Goal: Navigation & Orientation: Find specific page/section

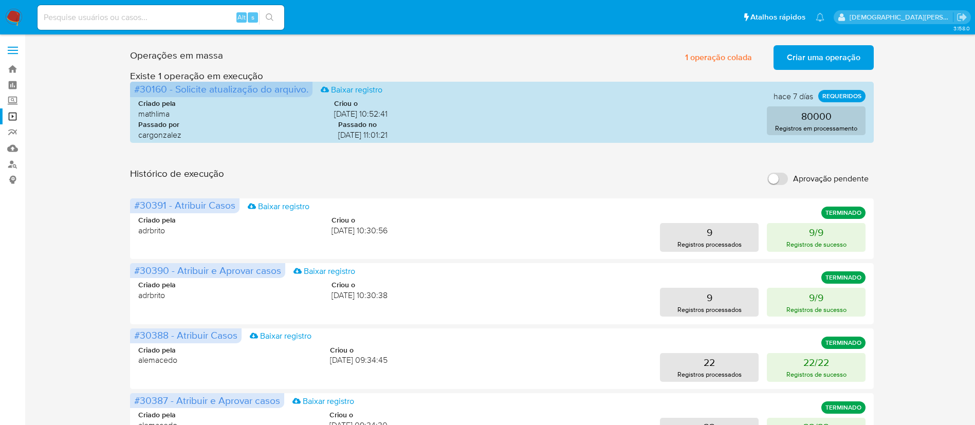
click at [17, 24] on img at bounding box center [13, 17] width 17 height 17
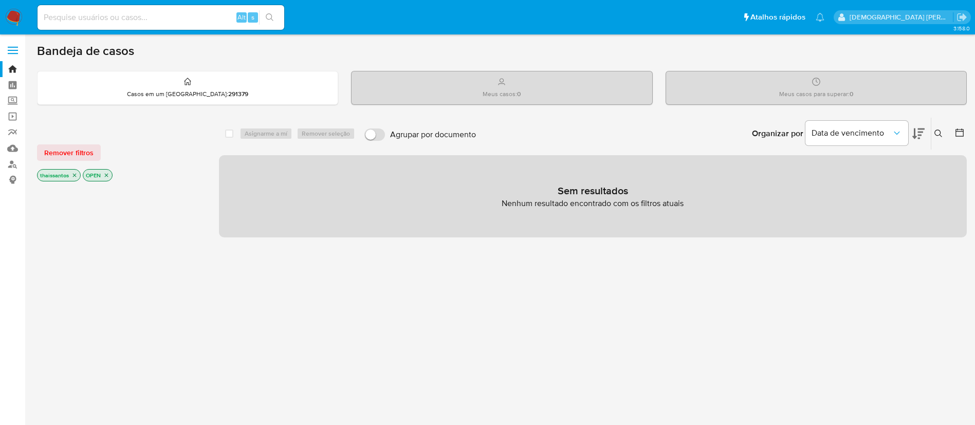
click at [73, 176] on icon "close-filter" at bounding box center [74, 175] width 6 height 6
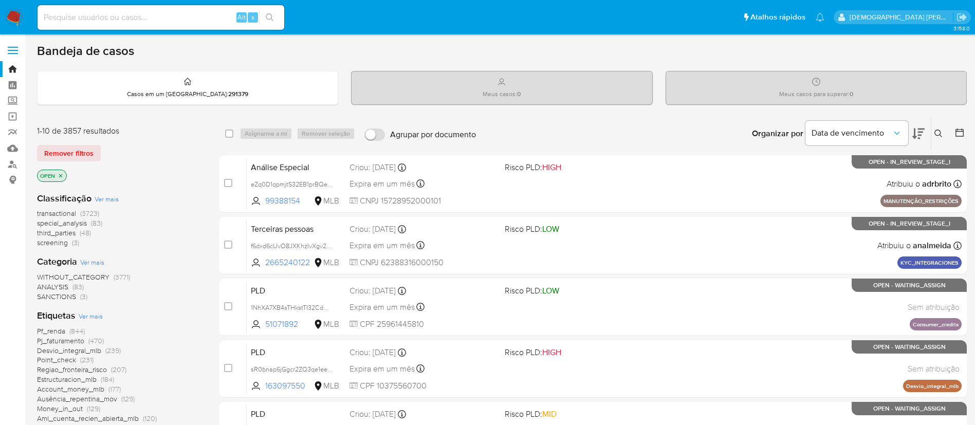
click at [10, 53] on span at bounding box center [13, 54] width 10 height 2
click at [0, 0] on input "checkbox" at bounding box center [0, 0] width 0 height 0
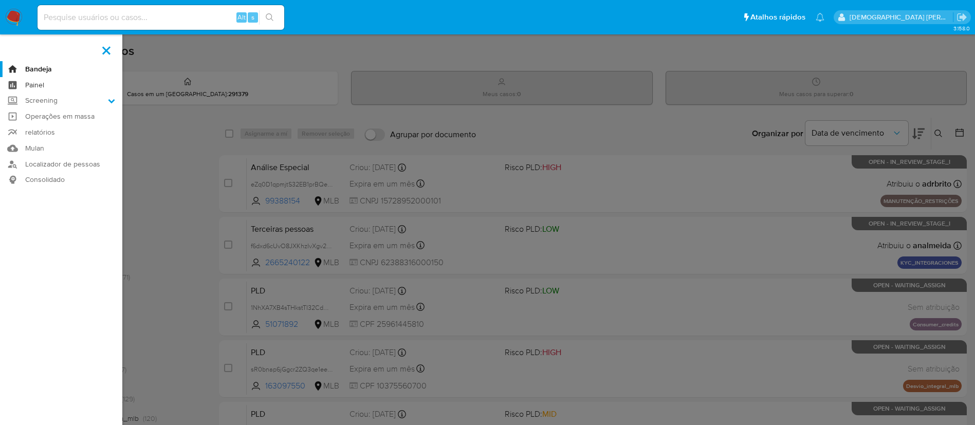
click at [30, 85] on link "Painel" at bounding box center [61, 85] width 122 height 16
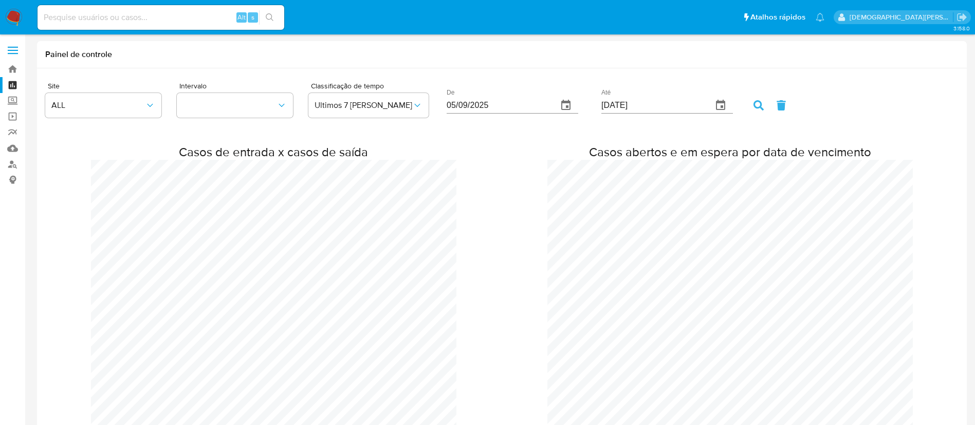
click at [17, 50] on span at bounding box center [13, 51] width 10 height 2
click at [0, 0] on input "checkbox" at bounding box center [0, 0] width 0 height 0
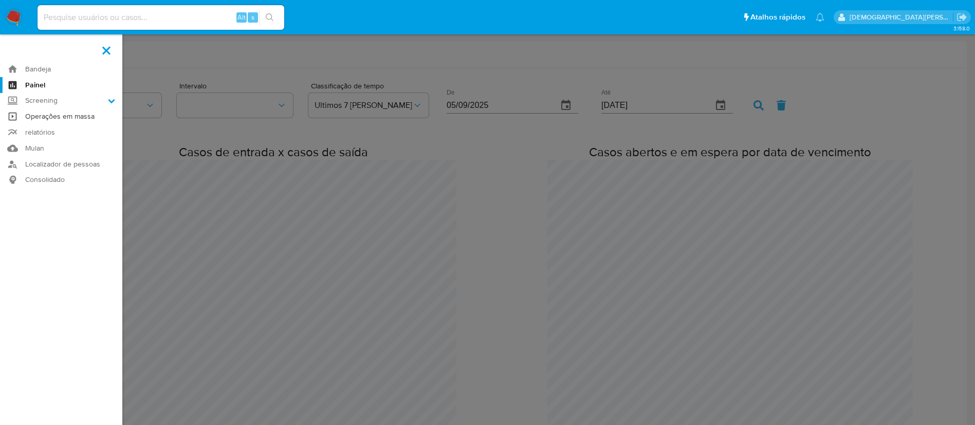
click at [52, 115] on link "Operações em massa" at bounding box center [61, 117] width 122 height 16
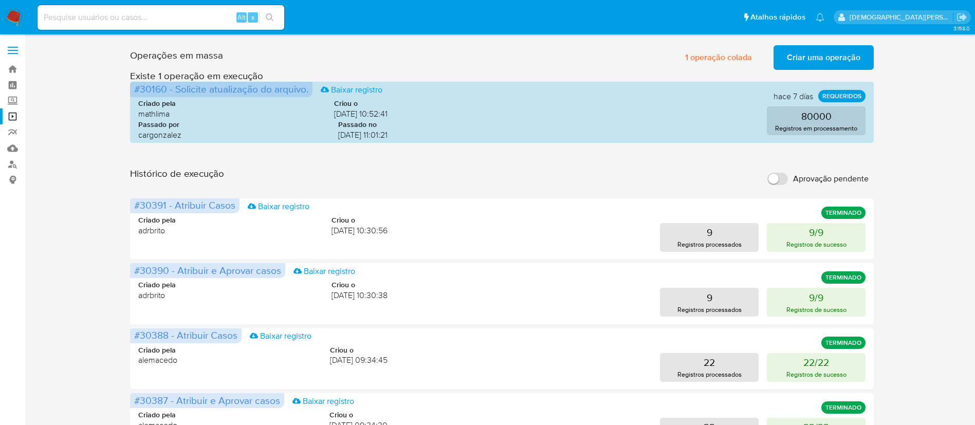
click at [17, 45] on label at bounding box center [13, 51] width 26 height 22
click at [0, 0] on input "checkbox" at bounding box center [0, 0] width 0 height 0
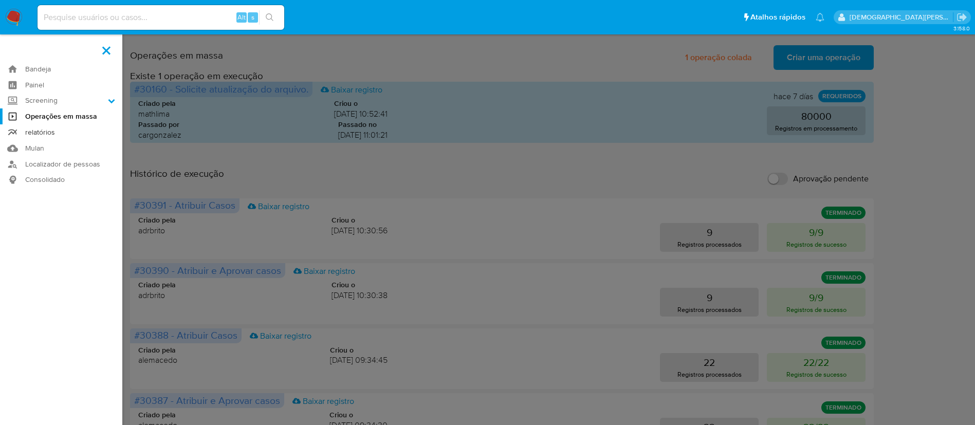
click at [54, 127] on link "relatórios" at bounding box center [61, 132] width 122 height 16
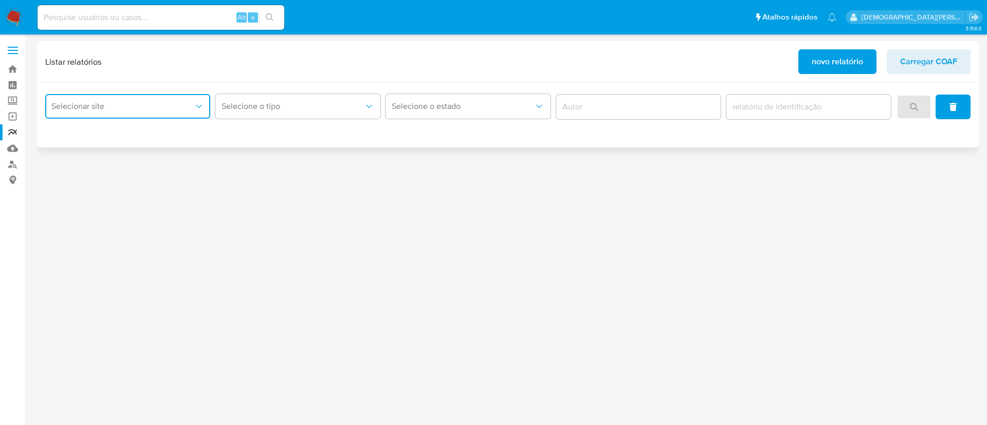
click at [161, 103] on span "Selecionar site" at bounding box center [122, 106] width 142 height 10
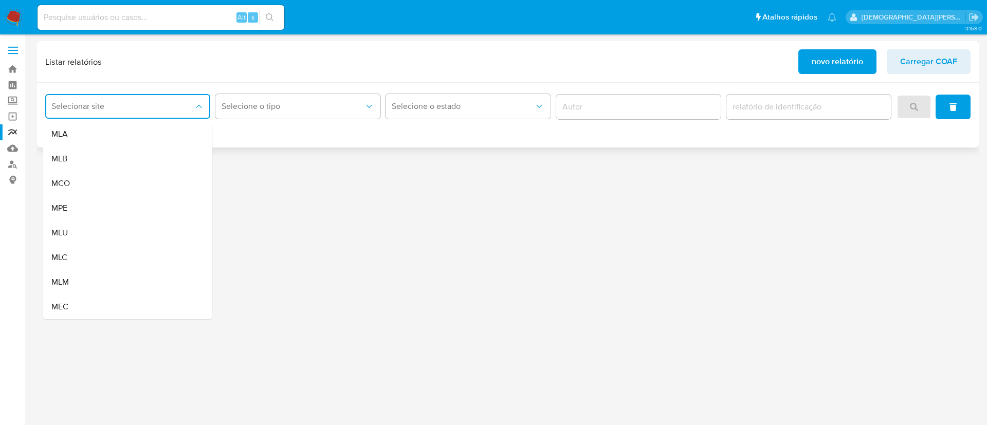
click at [161, 103] on span "Selecionar site" at bounding box center [122, 106] width 142 height 10
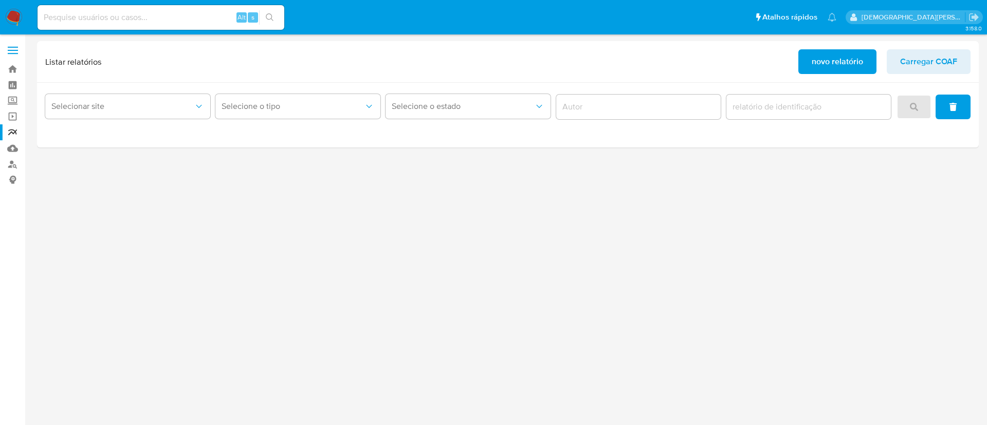
click at [19, 47] on label at bounding box center [13, 51] width 26 height 22
click at [0, 0] on input "checkbox" at bounding box center [0, 0] width 0 height 0
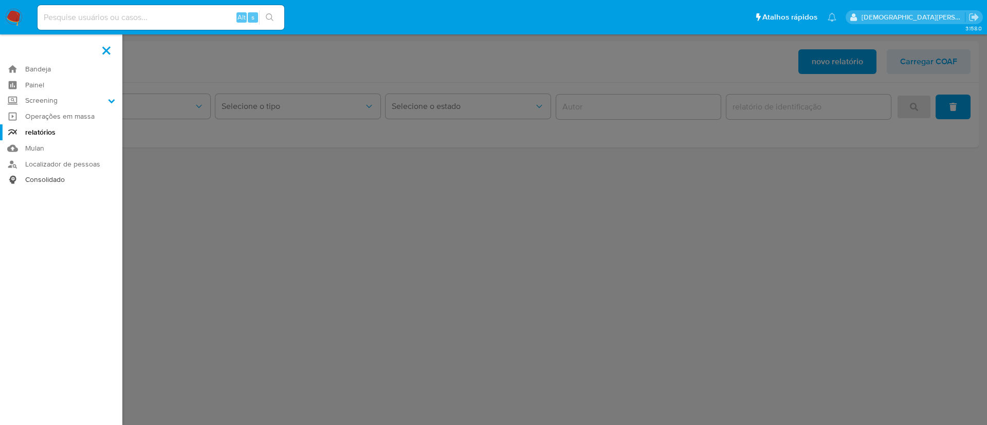
click at [67, 176] on link "Consolidado" at bounding box center [61, 180] width 122 height 16
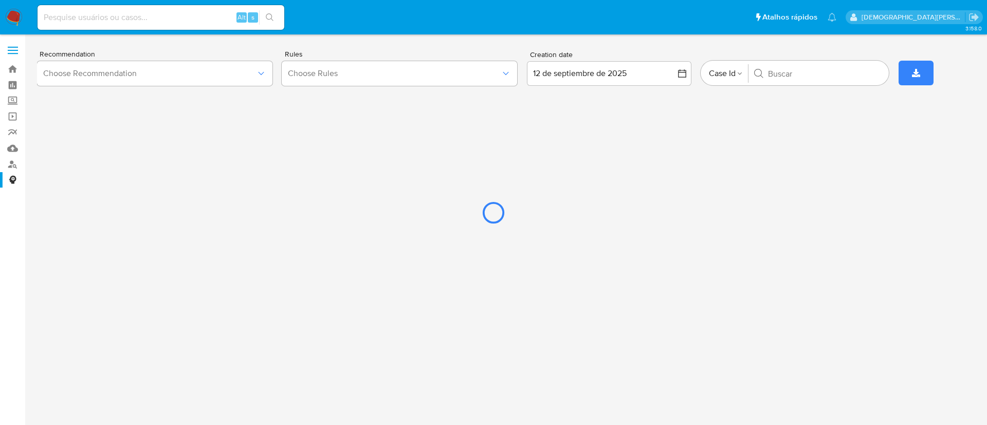
click at [207, 76] on div at bounding box center [493, 212] width 987 height 425
click at [18, 17] on div at bounding box center [493, 212] width 987 height 425
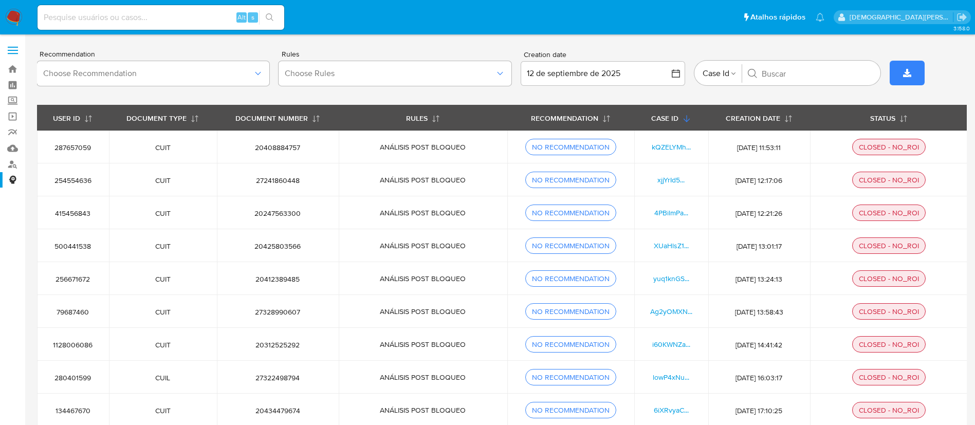
click at [12, 22] on img at bounding box center [13, 17] width 17 height 17
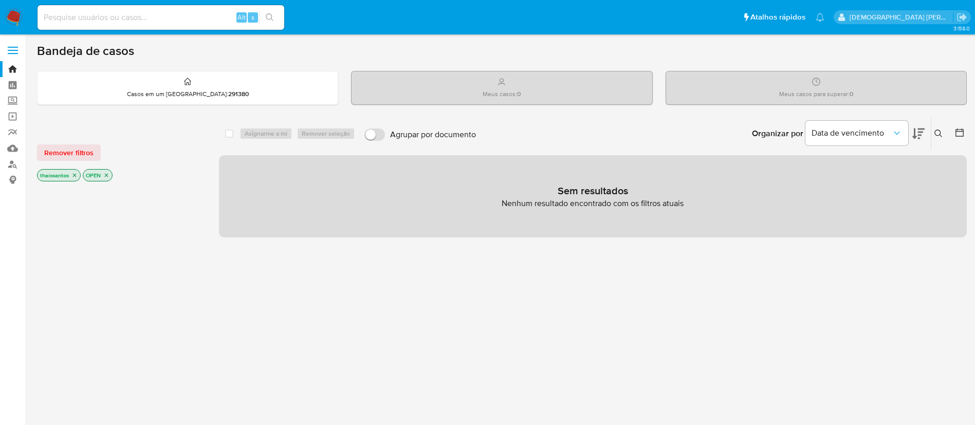
click at [73, 176] on icon "close-filter" at bounding box center [74, 175] width 6 height 6
